Goal: Information Seeking & Learning: Learn about a topic

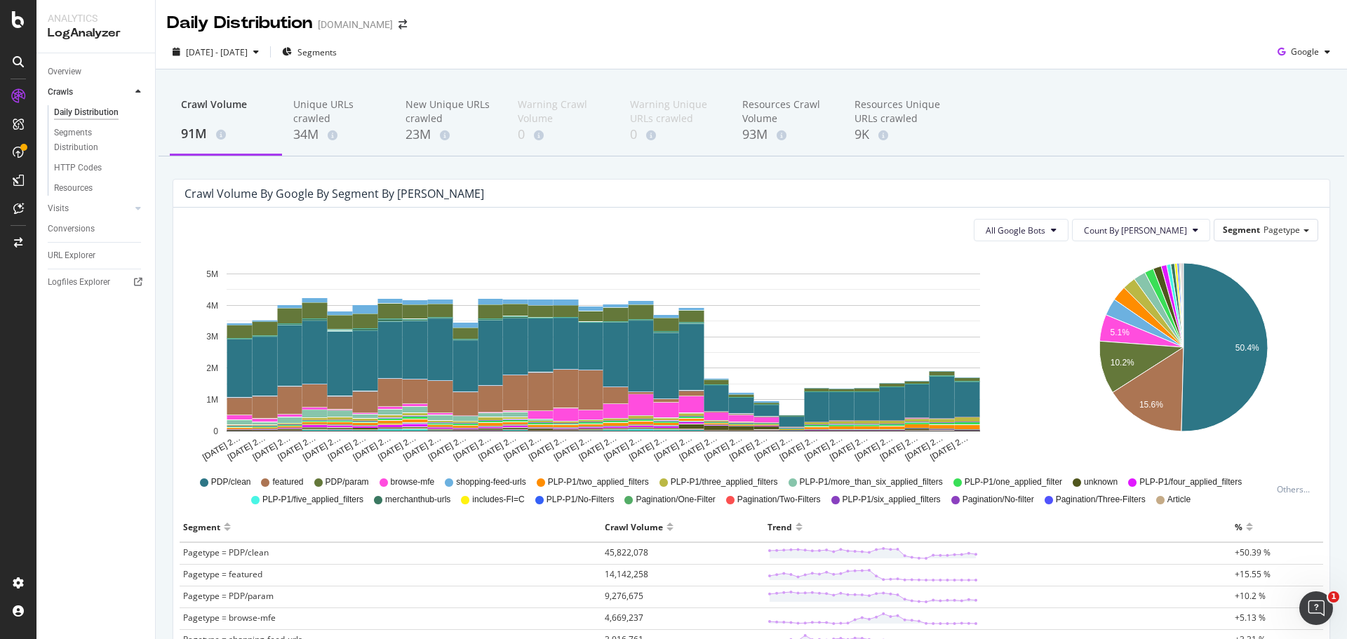
click at [232, 32] on div "Daily Distribution" at bounding box center [239, 23] width 145 height 24
click at [240, 57] on span "[DATE] - [DATE]" at bounding box center [217, 52] width 62 height 12
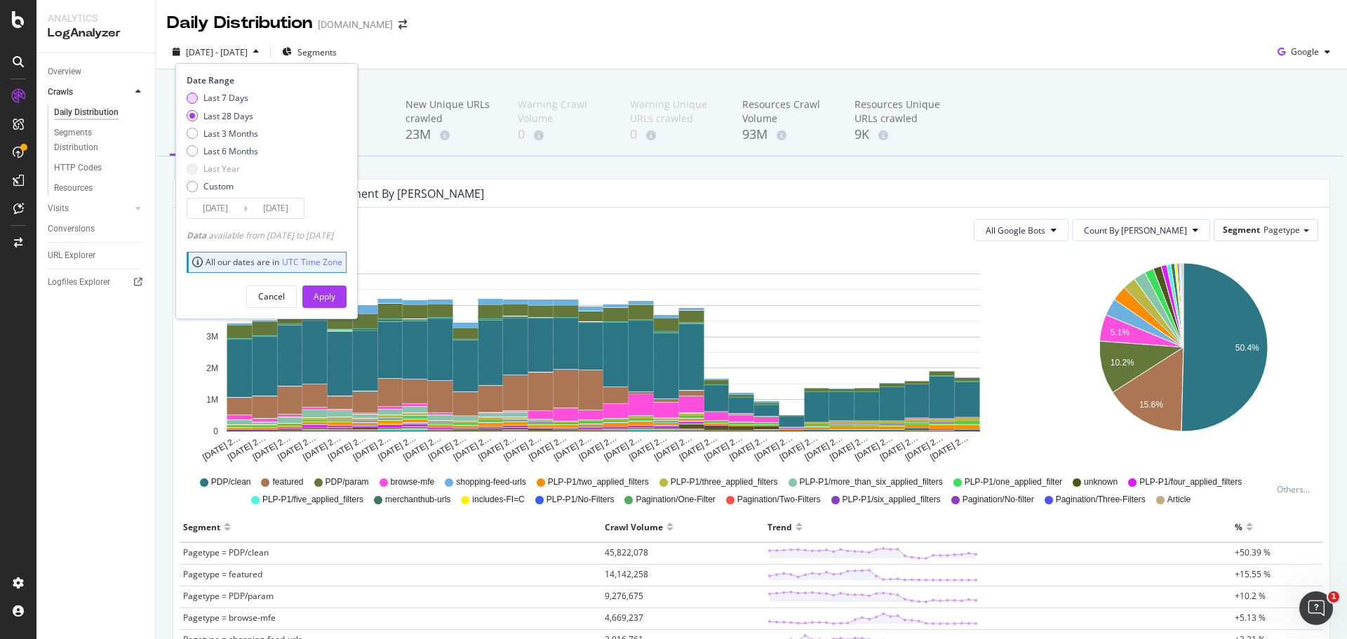
click at [206, 95] on div "Last 7 Days" at bounding box center [225, 98] width 45 height 12
type input "[DATE]"
click at [331, 300] on button "Apply" at bounding box center [324, 297] width 44 height 22
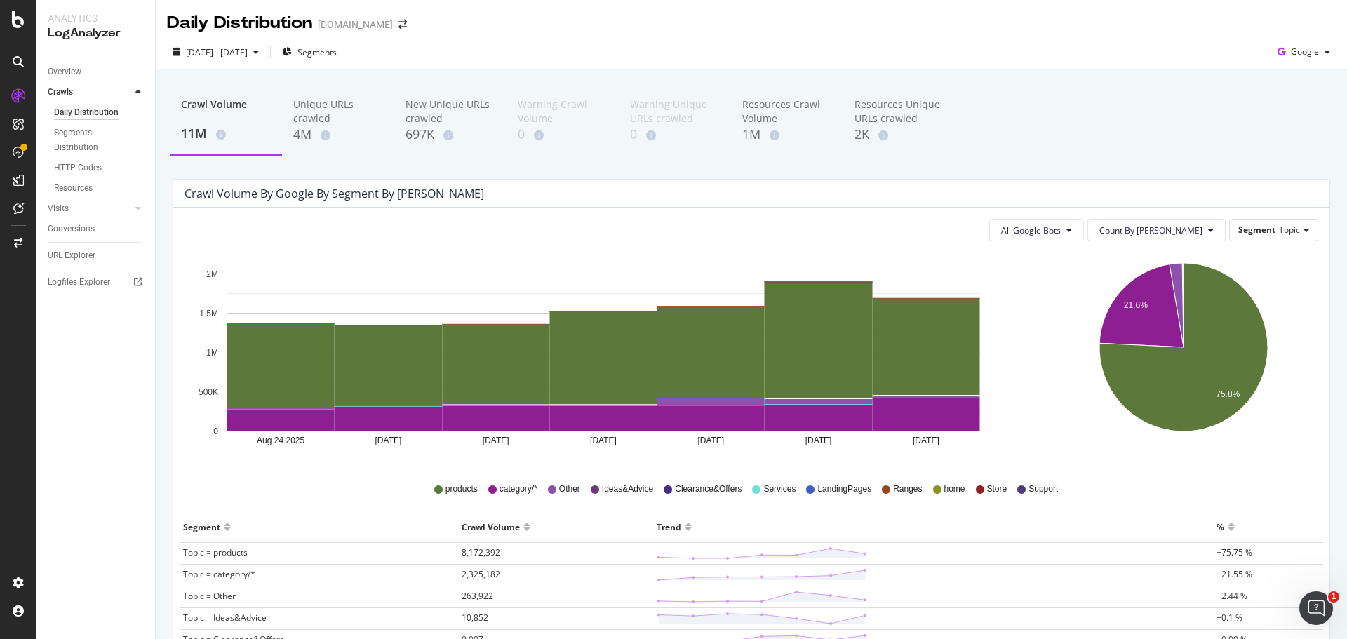
click at [1264, 218] on div "All Google Bots Count By Day Segment Topic Hold CTRL while clicking to filter t…" at bounding box center [751, 519] width 1156 height 623
click at [1256, 229] on span "Segment" at bounding box center [1256, 230] width 37 height 12
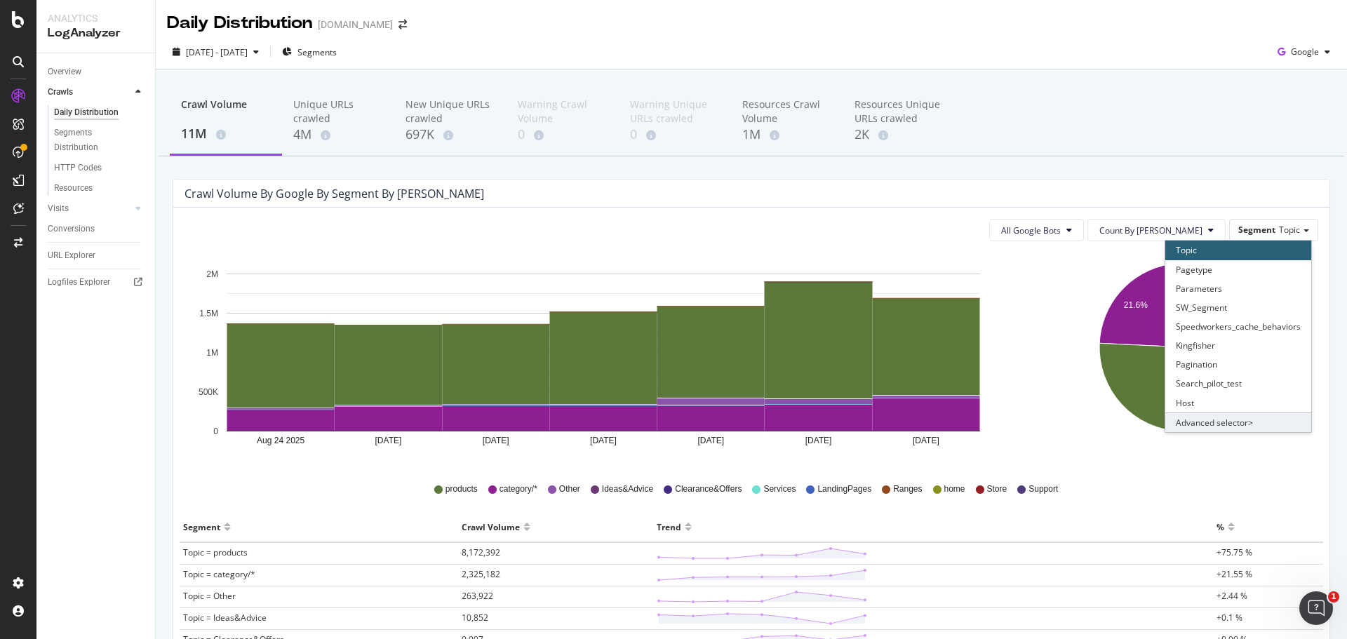
click at [1212, 418] on div "Advanced selector >" at bounding box center [1238, 423] width 146 height 20
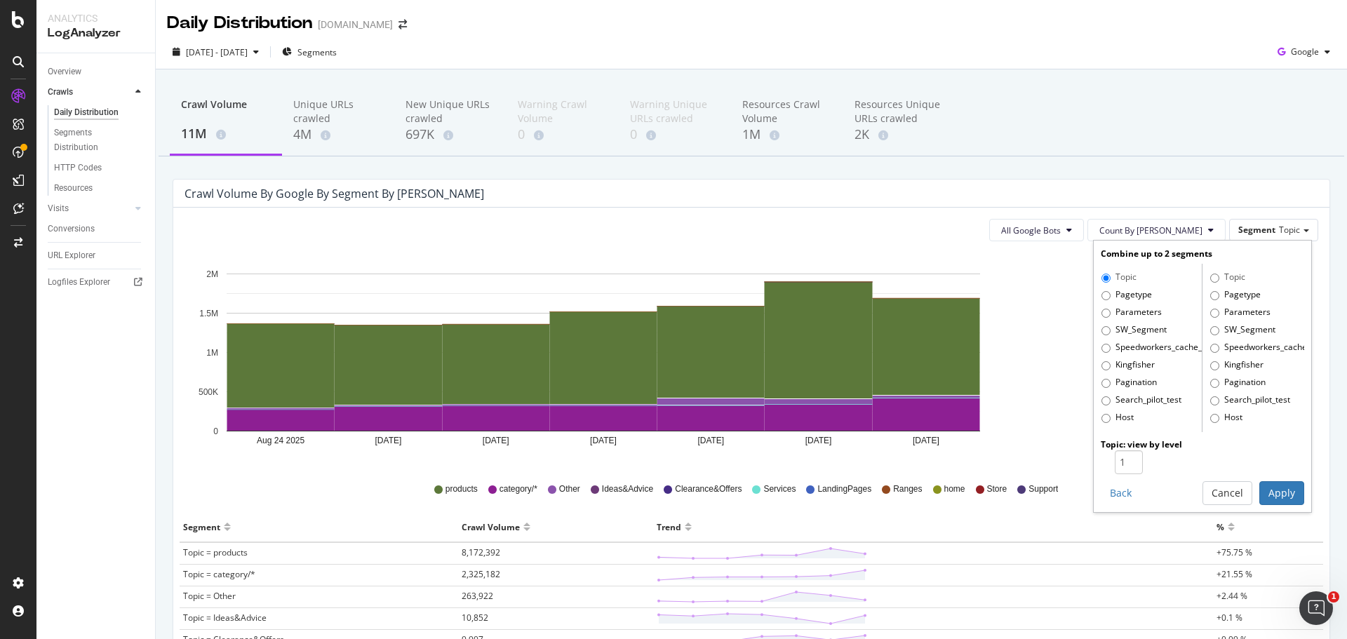
click at [1106, 289] on label "Pagetype" at bounding box center [1126, 295] width 51 height 14
click at [1106, 291] on input "Pagetype" at bounding box center [1105, 295] width 9 height 9
radio input "true"
radio input "false"
type input "2"
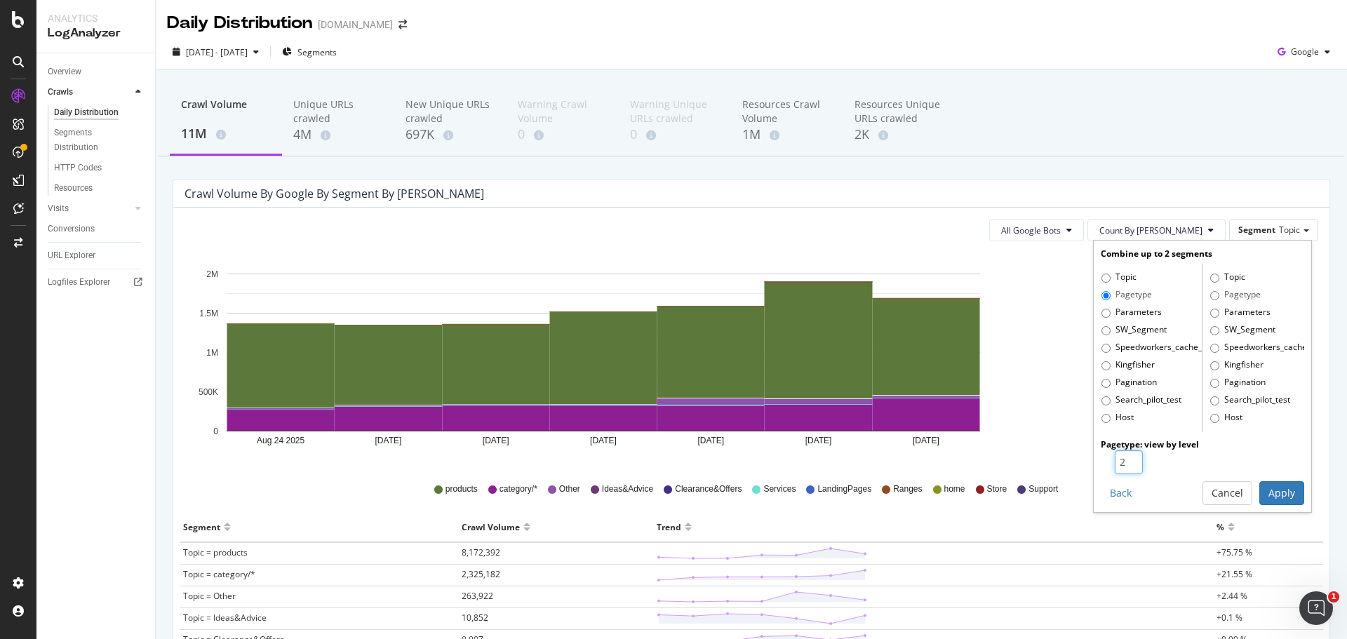
click at [1118, 460] on input "2" at bounding box center [1129, 462] width 28 height 24
click at [1259, 489] on button "Apply" at bounding box center [1281, 493] width 45 height 24
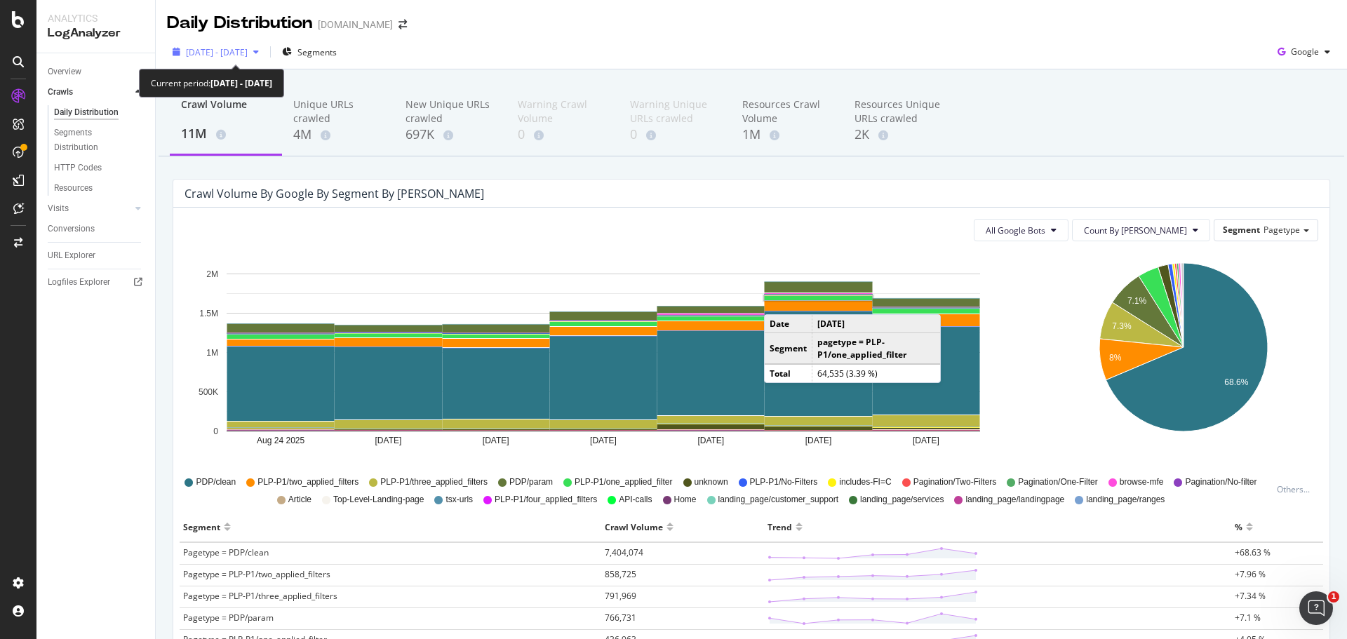
click at [245, 48] on span "[DATE] - [DATE]" at bounding box center [217, 52] width 62 height 12
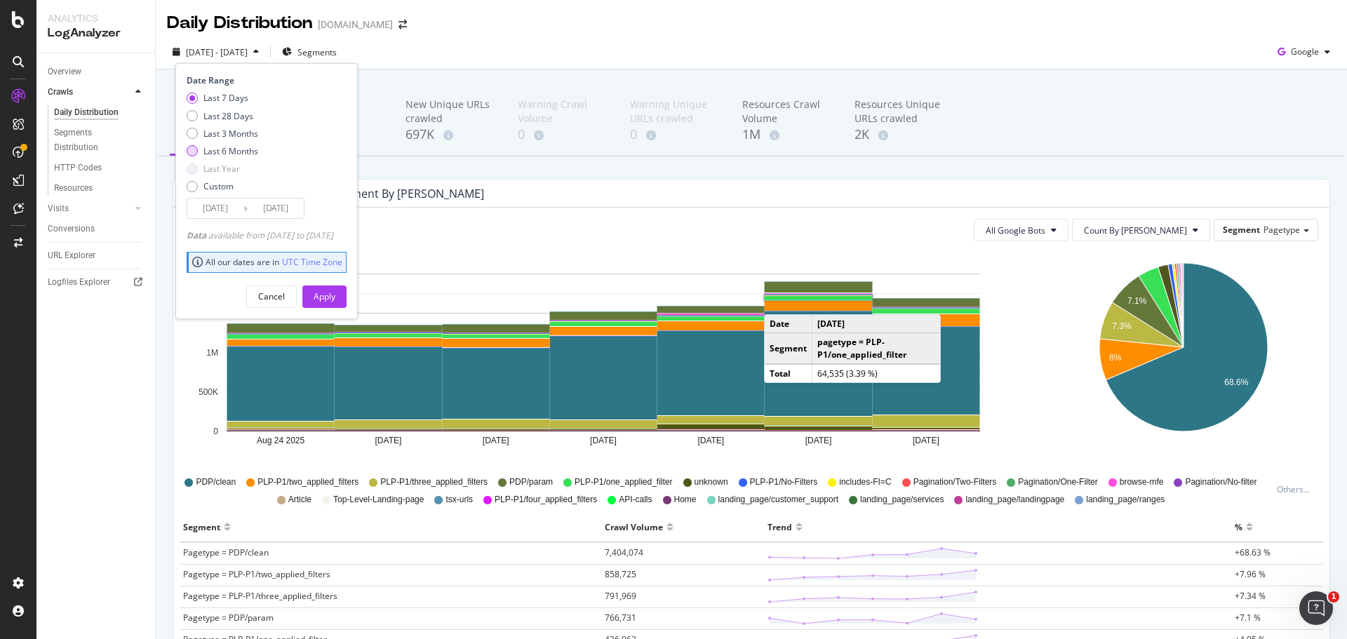
click at [232, 156] on div "Last 6 Months" at bounding box center [230, 151] width 55 height 12
type input "[DATE]"
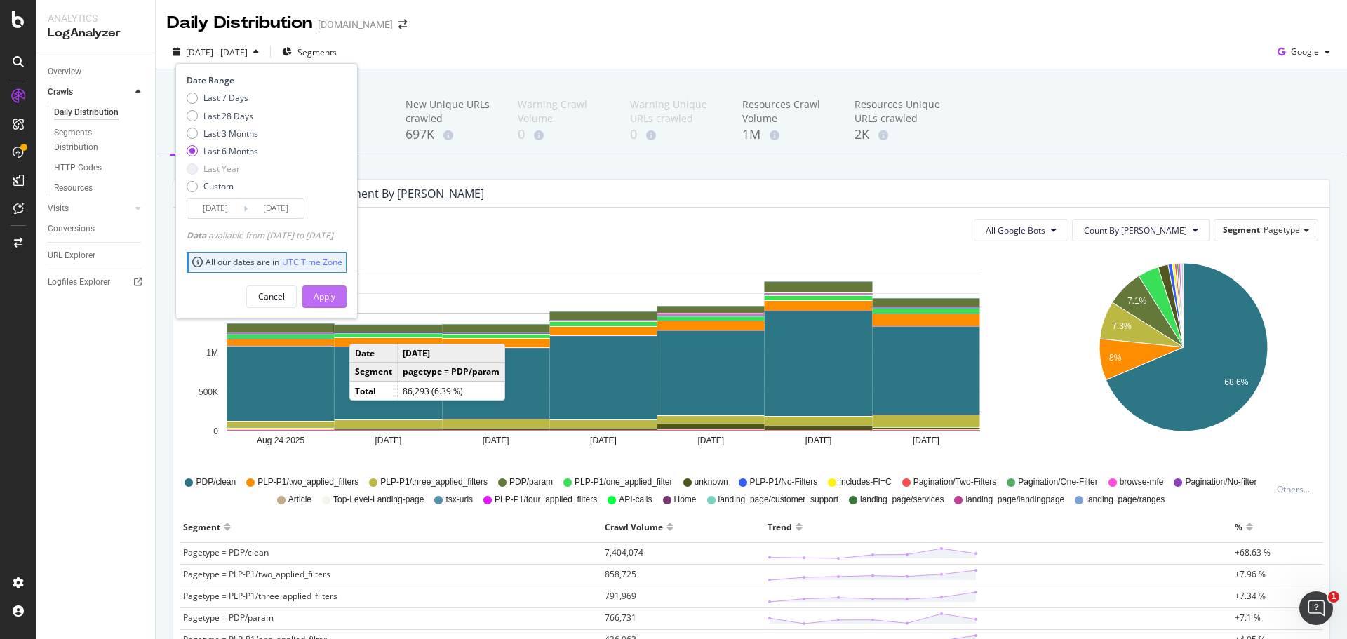
click at [335, 302] on div "Apply" at bounding box center [325, 296] width 22 height 12
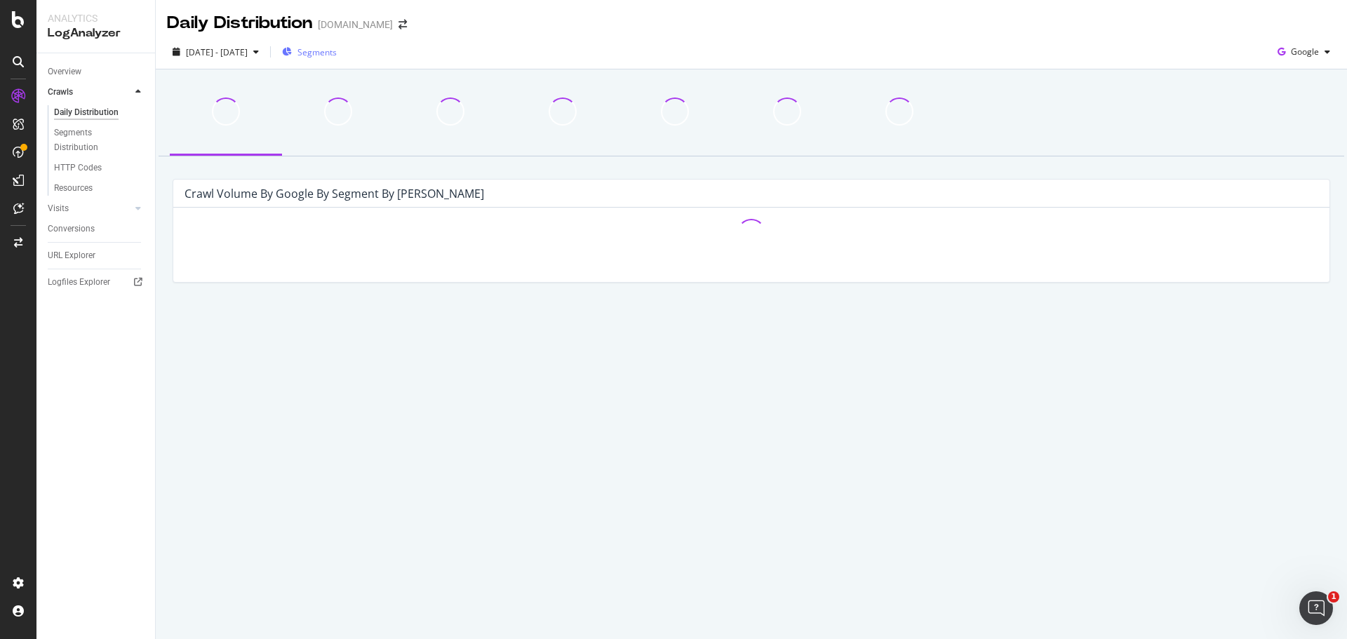
click at [337, 57] on span "Segments" at bounding box center [316, 52] width 39 height 12
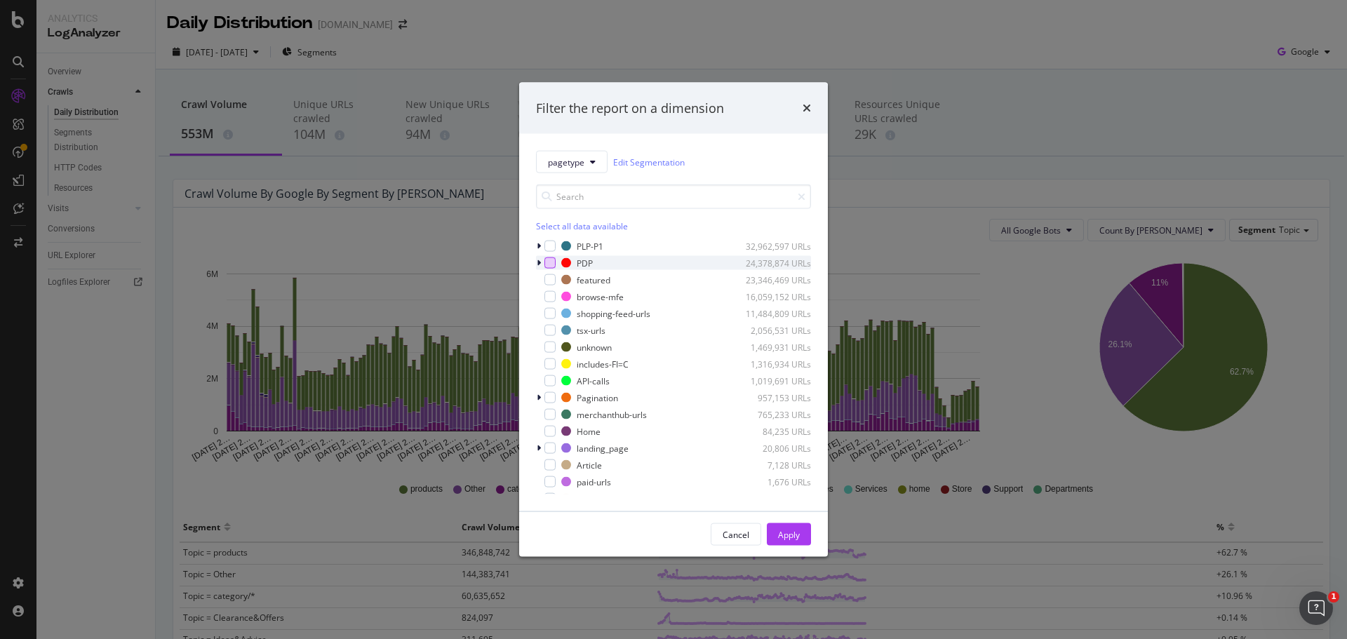
click at [547, 257] on div "modal" at bounding box center [549, 262] width 11 height 11
click at [785, 537] on div "Apply" at bounding box center [789, 534] width 22 height 12
